Goal: Task Accomplishment & Management: Manage account settings

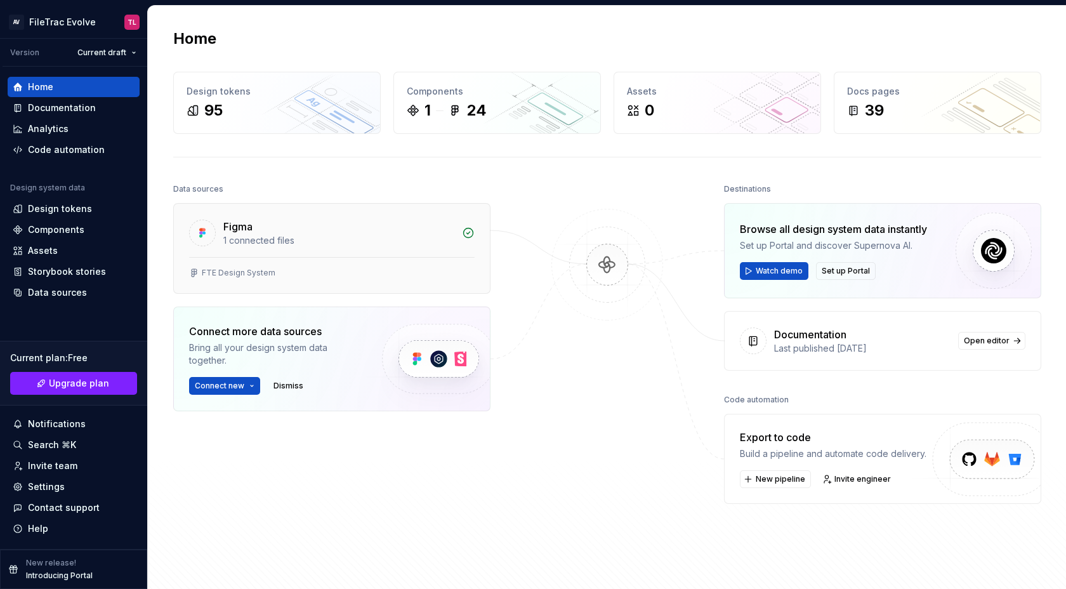
click at [252, 284] on div "FTE Design System" at bounding box center [332, 275] width 316 height 36
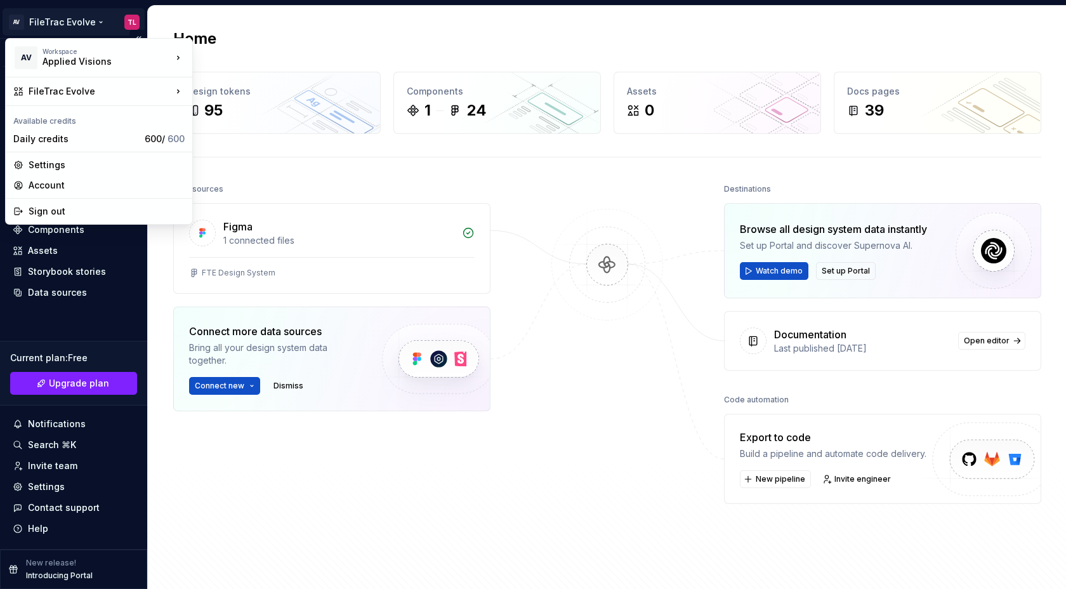
click at [67, 25] on html "AV FileTrac Evolve TL Version Current draft Home Documentation Analytics Code a…" at bounding box center [533, 294] width 1066 height 589
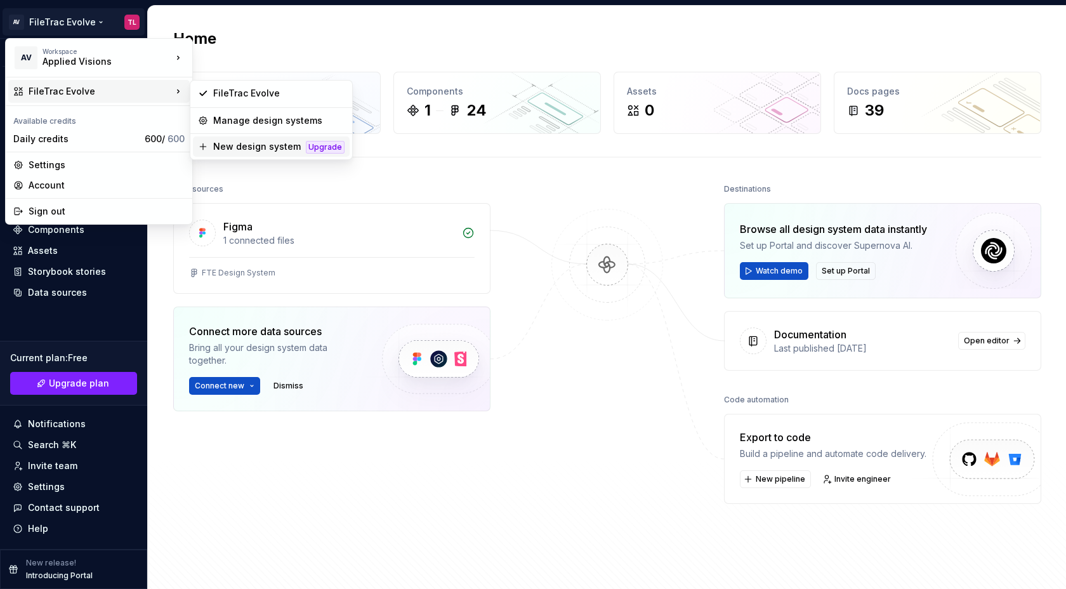
click at [235, 140] on div "New design system" at bounding box center [257, 146] width 88 height 13
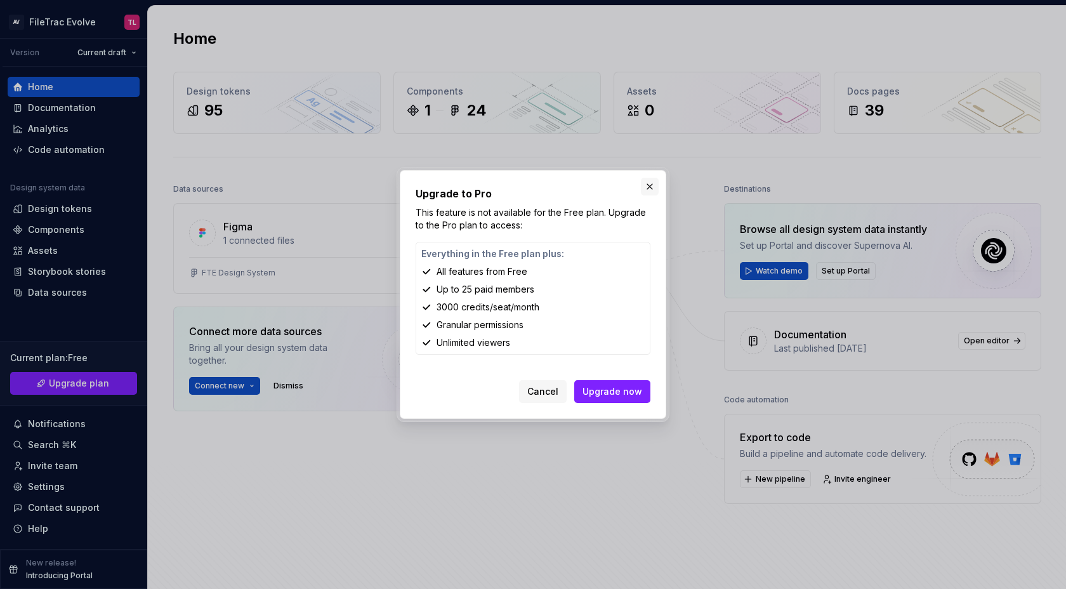
click at [646, 183] on button "button" at bounding box center [650, 187] width 18 height 18
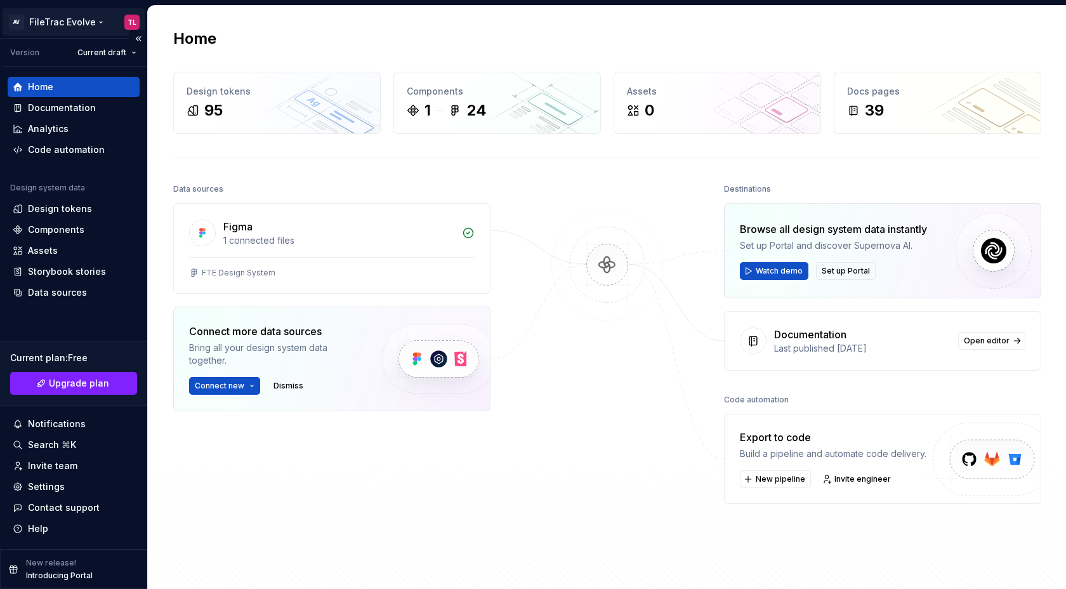
click at [28, 18] on html "AV FileTrac Evolve TL Version Current draft Home Documentation Analytics Code a…" at bounding box center [533, 294] width 1066 height 589
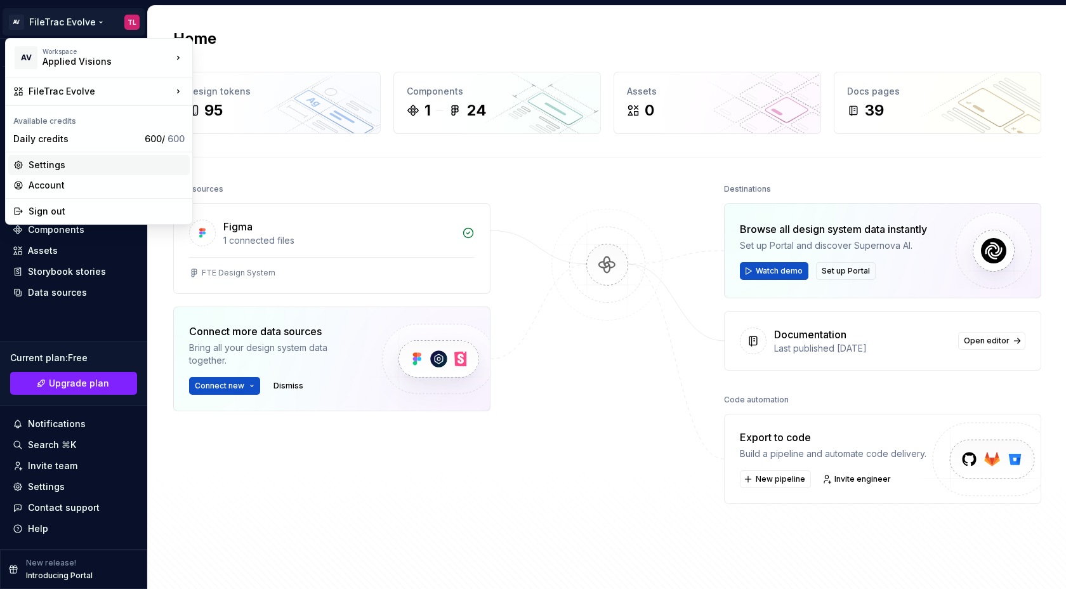
click at [70, 157] on div "Settings" at bounding box center [98, 165] width 181 height 20
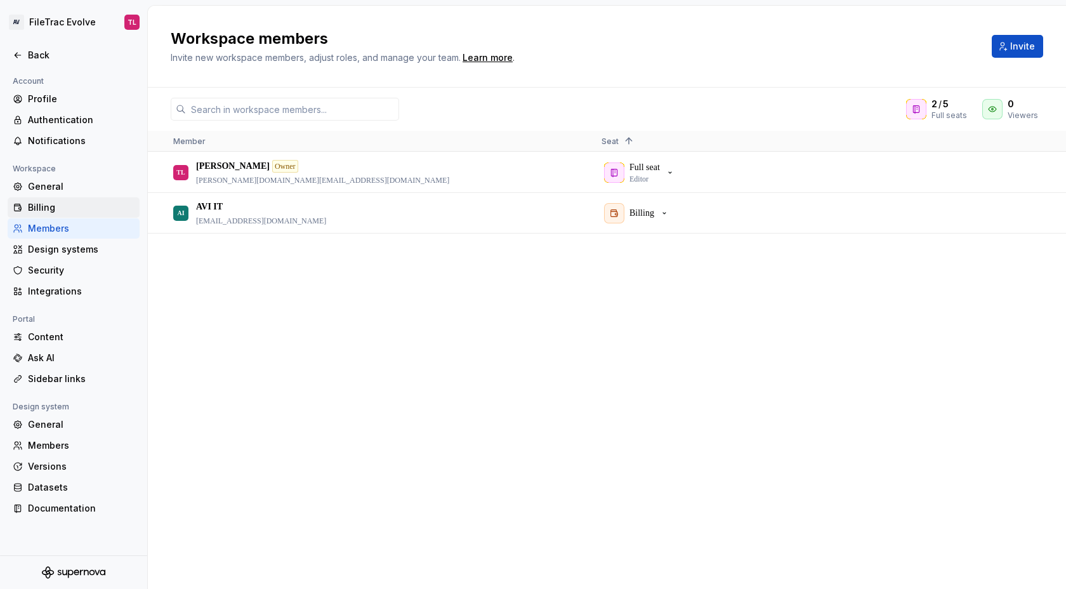
click at [79, 206] on div "Billing" at bounding box center [81, 207] width 107 height 13
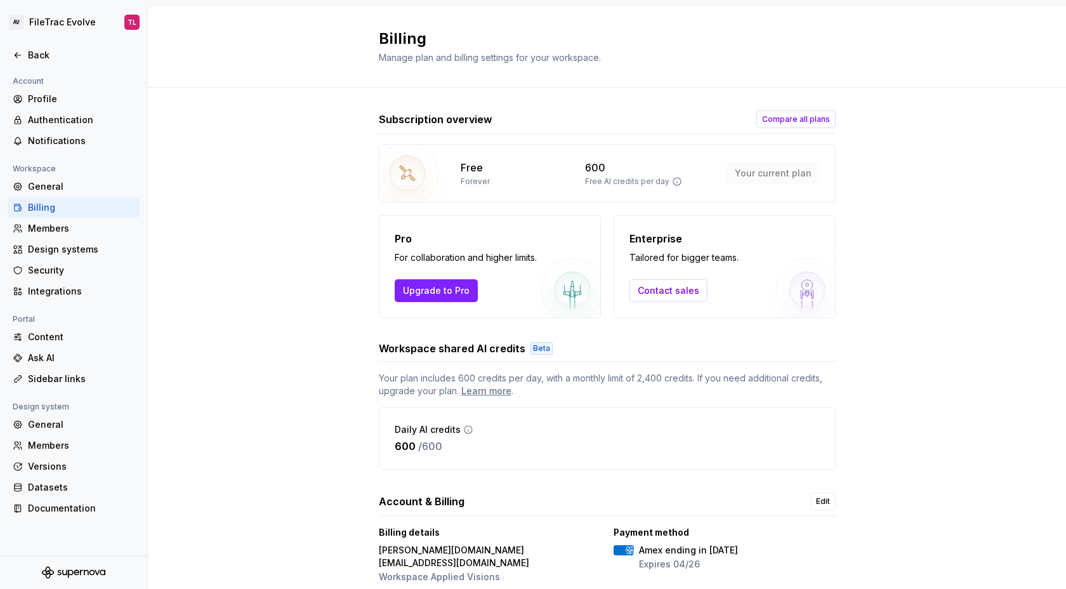
scroll to position [32, 0]
